Goal: Check status: Check status

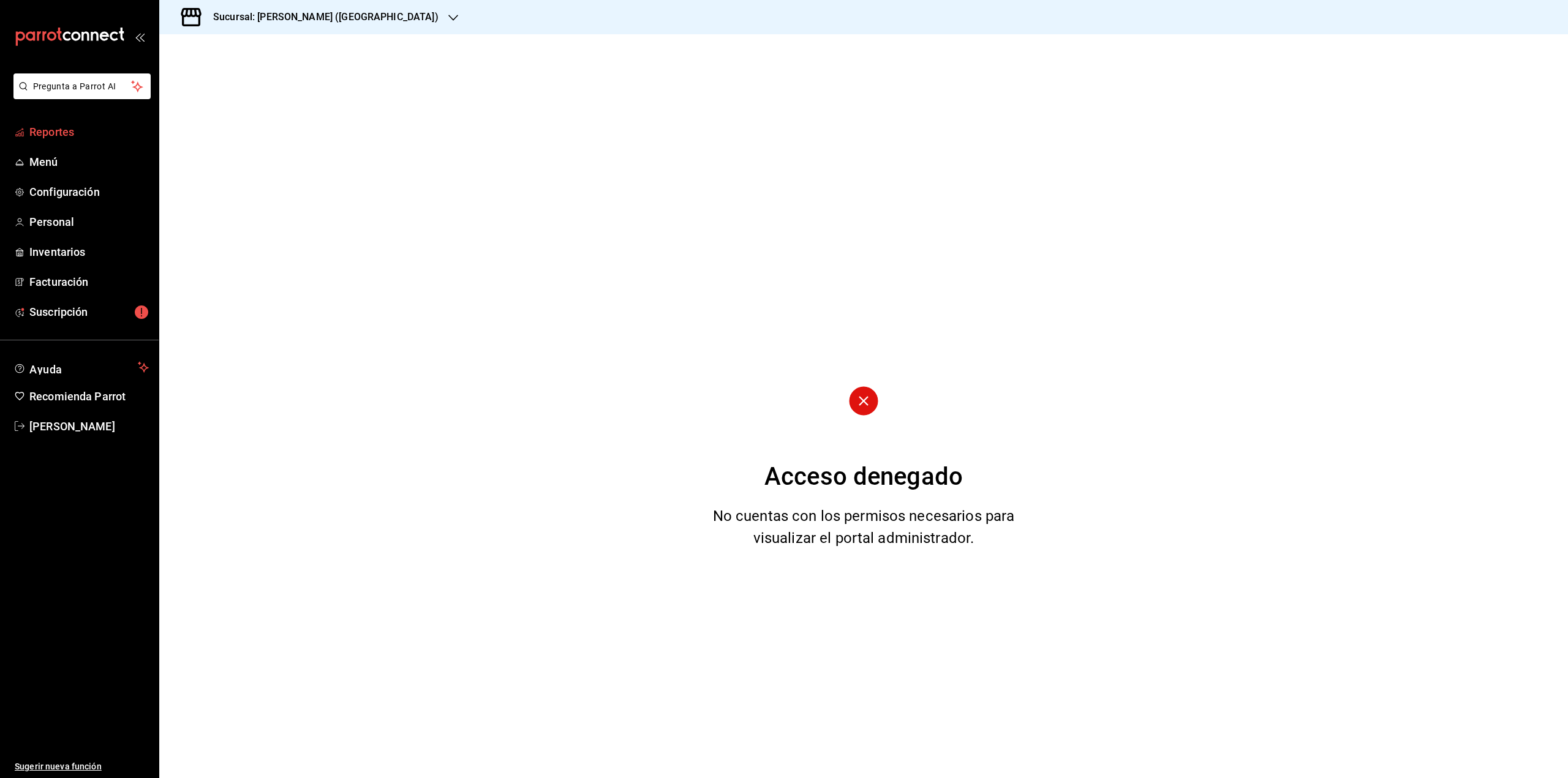
click at [52, 142] on link "Reportes" at bounding box center [79, 132] width 158 height 27
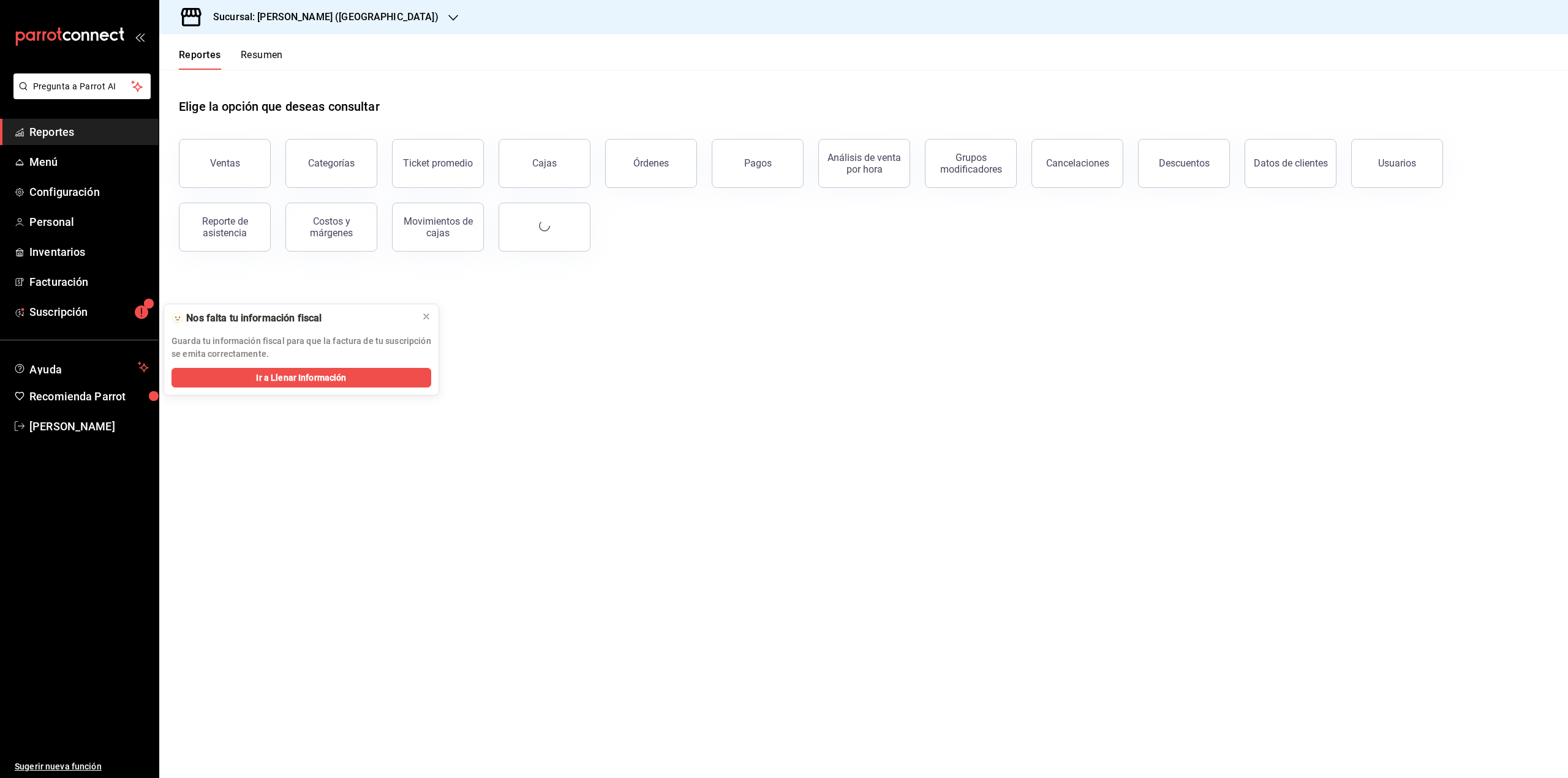
click at [253, 58] on button "Resumen" at bounding box center [262, 59] width 42 height 21
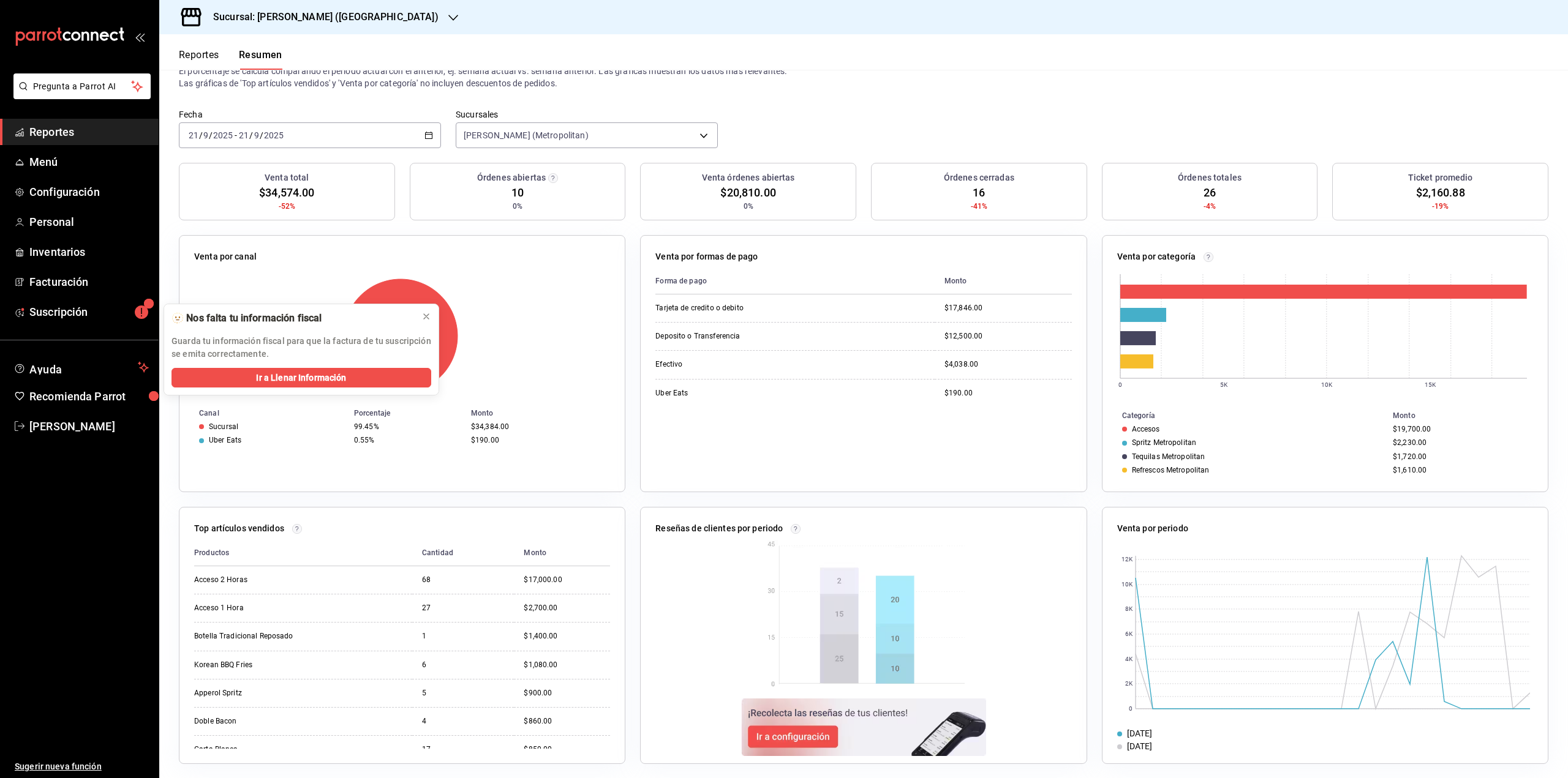
scroll to position [49, 0]
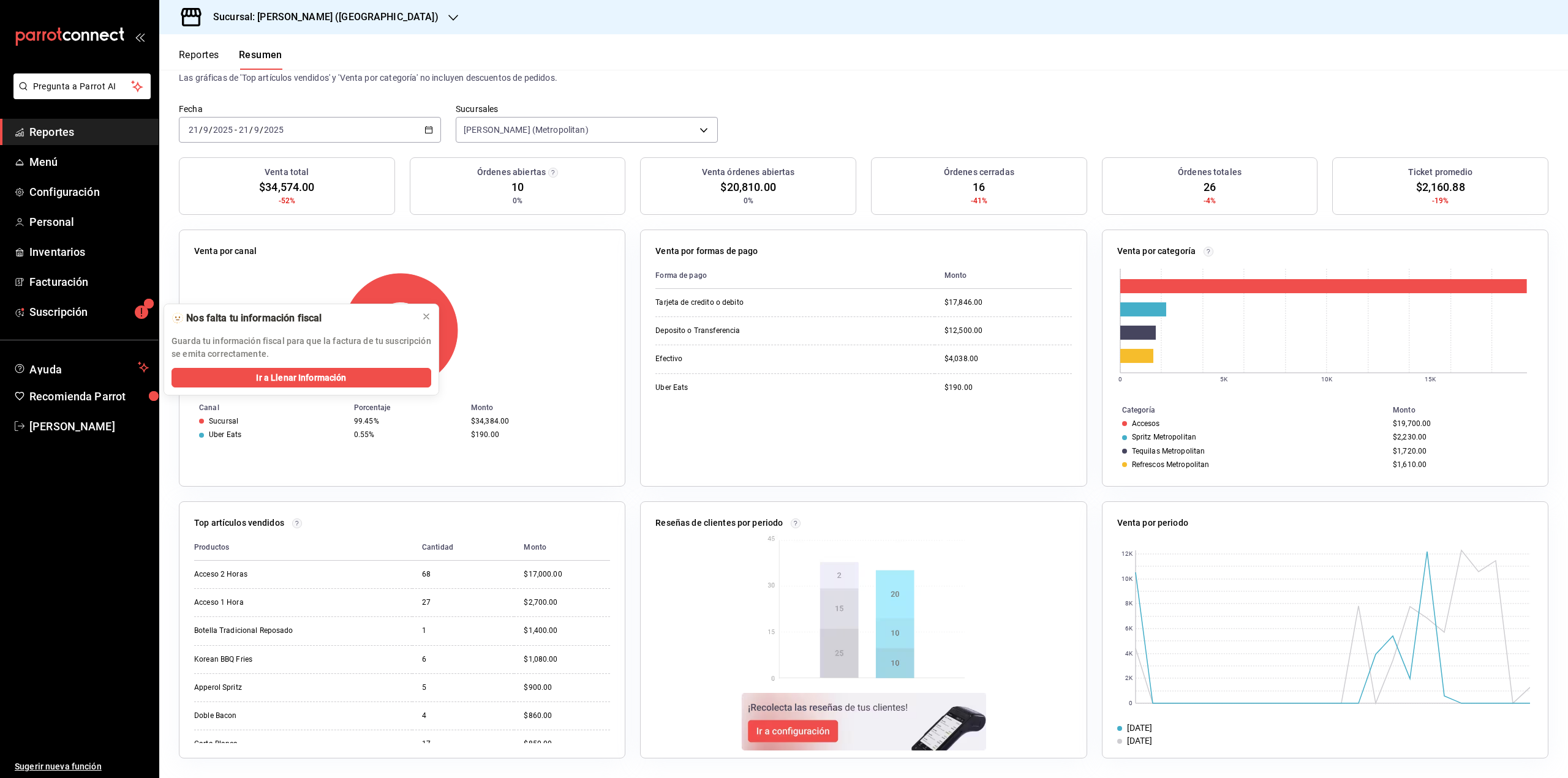
click at [295, 133] on div "[DATE] [DATE] - [DATE] [DATE]" at bounding box center [310, 129] width 262 height 26
click at [250, 166] on span "Hoy" at bounding box center [236, 166] width 95 height 13
click at [359, 139] on div "[DATE] [DATE] - [DATE] [DATE]" at bounding box center [310, 129] width 262 height 26
click at [223, 300] on span "Rango de fechas" at bounding box center [236, 304] width 95 height 13
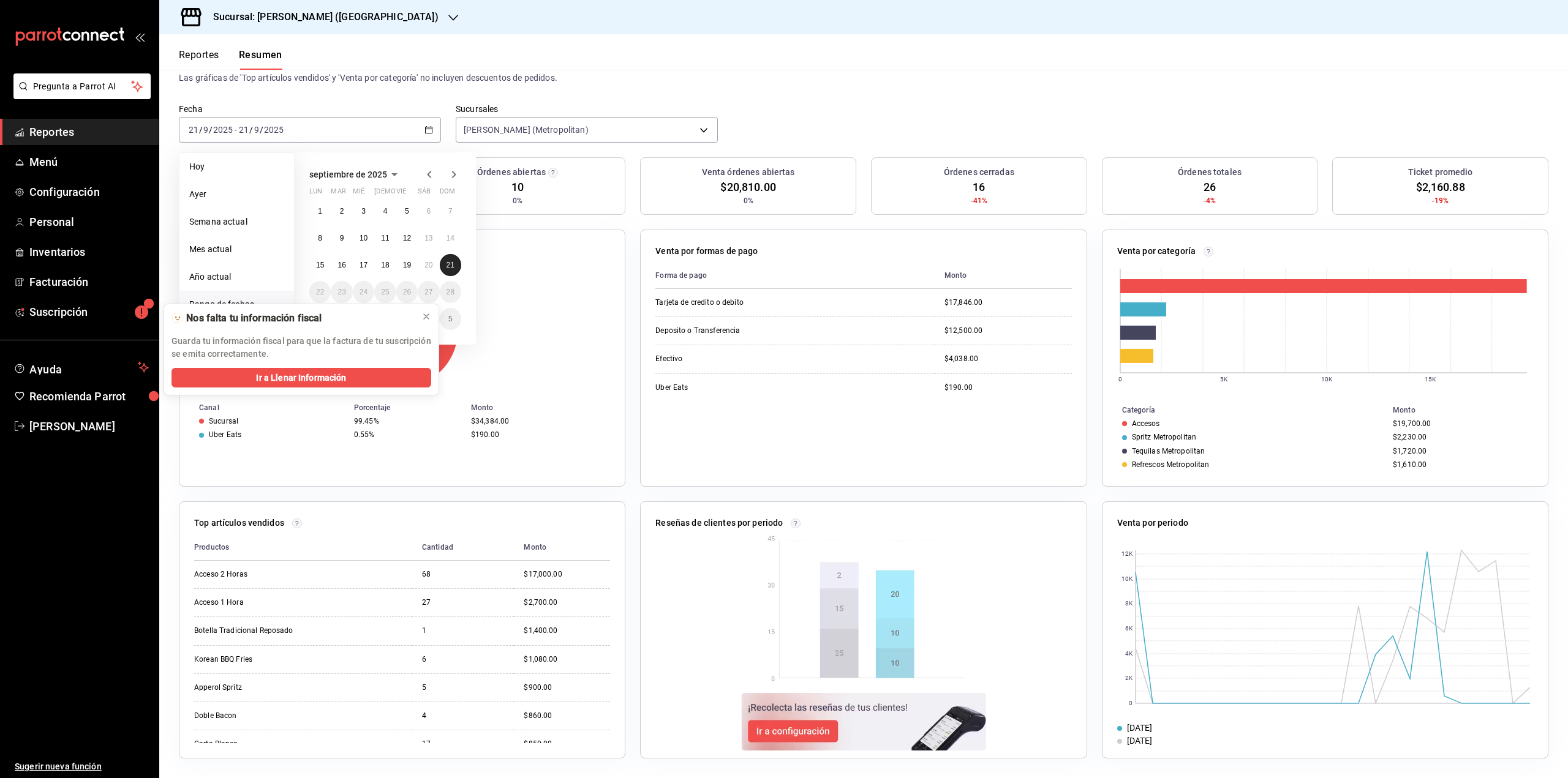
click at [451, 271] on button "21" at bounding box center [451, 265] width 21 height 22
click at [314, 269] on button "15" at bounding box center [320, 265] width 21 height 22
